Goal: Navigation & Orientation: Find specific page/section

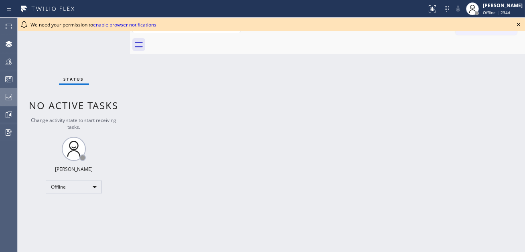
click at [12, 94] on icon at bounding box center [9, 97] width 10 height 10
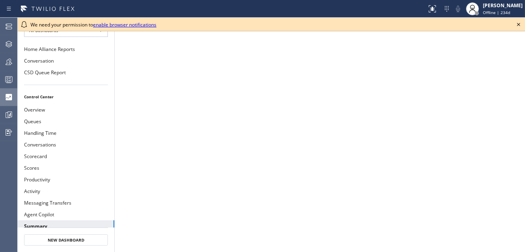
click at [519, 23] on icon at bounding box center [518, 24] width 3 height 3
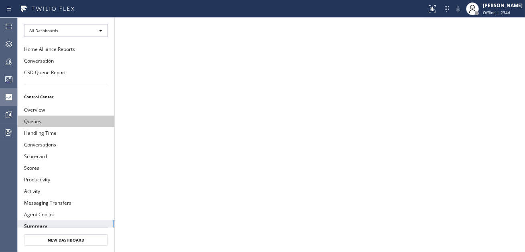
click at [83, 117] on button "Queues" at bounding box center [66, 121] width 97 height 12
click at [44, 119] on button "Queues" at bounding box center [66, 121] width 97 height 12
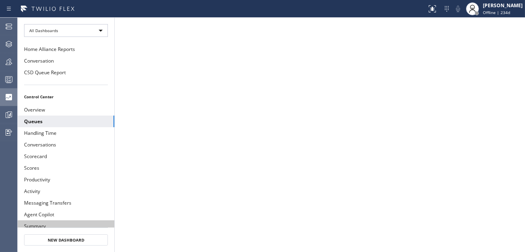
click at [57, 220] on button "Summary" at bounding box center [66, 226] width 97 height 12
click at [82, 220] on button "Summary" at bounding box center [66, 226] width 97 height 12
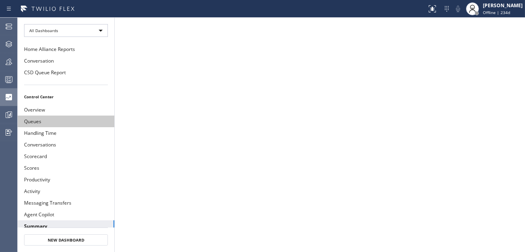
click at [69, 123] on button "Queues" at bounding box center [66, 121] width 97 height 12
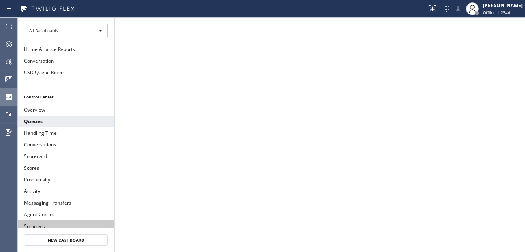
click at [56, 223] on button "Summary" at bounding box center [66, 226] width 97 height 12
